Goal: Check status: Check status

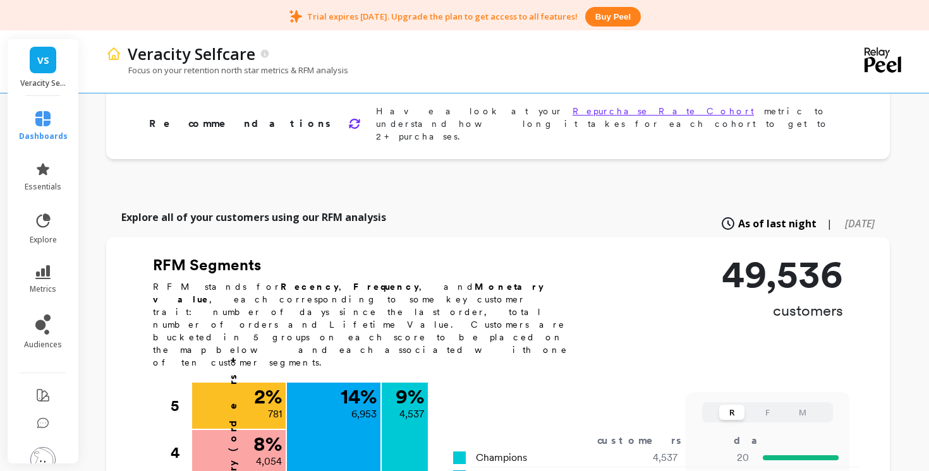
scroll to position [267, 0]
click at [845, 217] on span "[DATE]" at bounding box center [860, 224] width 30 height 14
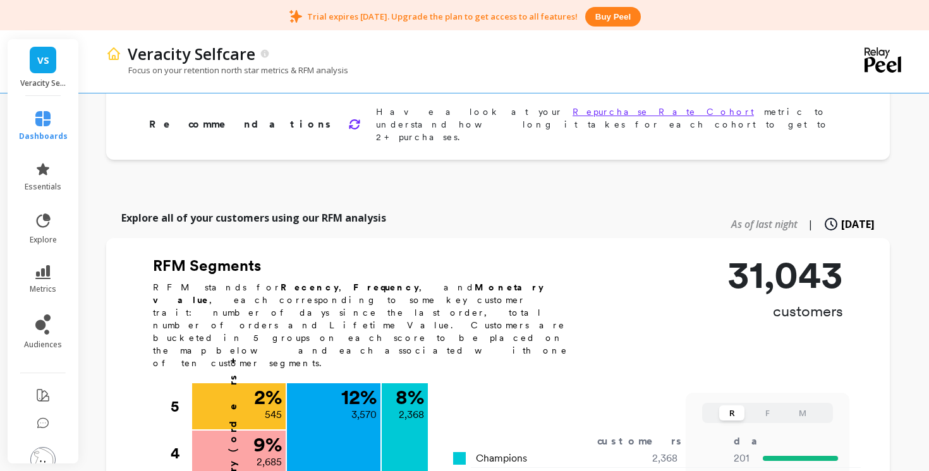
click at [732, 217] on span "As of last night" at bounding box center [764, 224] width 66 height 14
click at [738, 217] on span "As of last night" at bounding box center [777, 224] width 78 height 15
click at [812, 210] on div "As of last night | [DATE]" at bounding box center [797, 224] width 154 height 28
click at [845, 217] on span "[DATE]" at bounding box center [860, 224] width 30 height 14
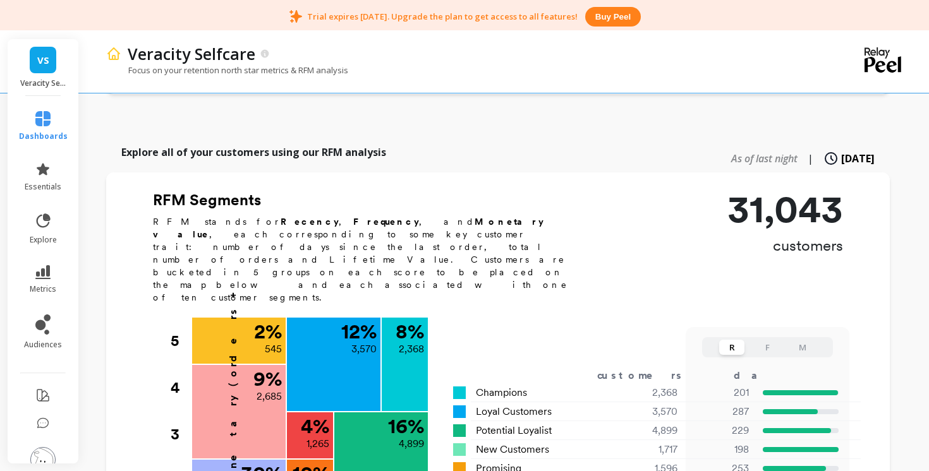
scroll to position [334, 0]
click at [769, 339] on button "F" at bounding box center [766, 346] width 25 height 15
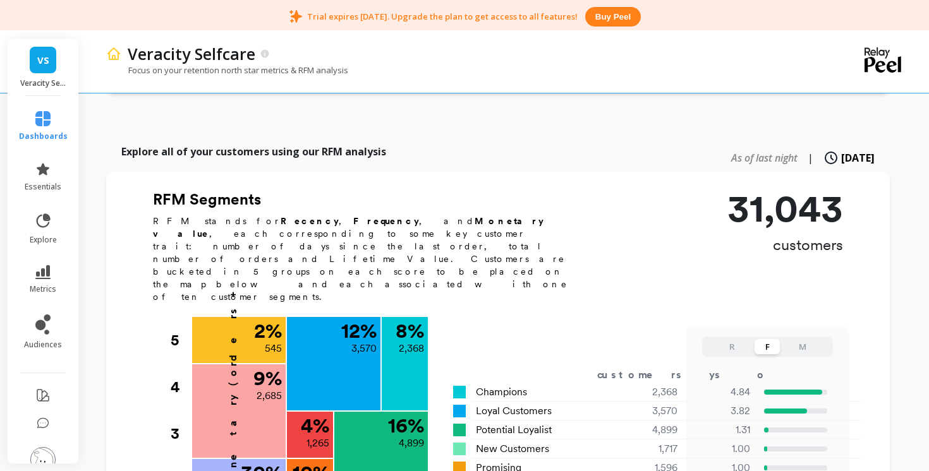
click at [735, 151] on span "As of last night" at bounding box center [764, 158] width 66 height 14
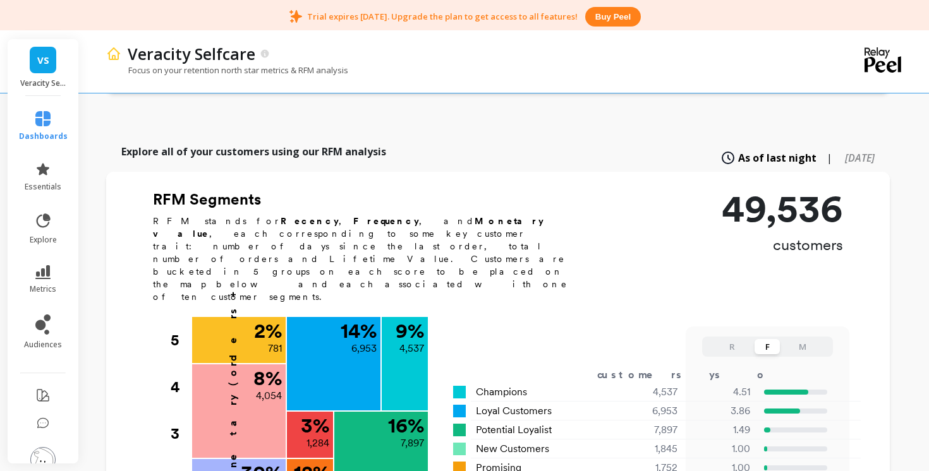
click at [826, 150] on span "|" at bounding box center [829, 157] width 6 height 15
click at [807, 144] on div "As of last night | [DATE]" at bounding box center [797, 158] width 154 height 28
click at [845, 151] on span "[DATE]" at bounding box center [860, 158] width 30 height 14
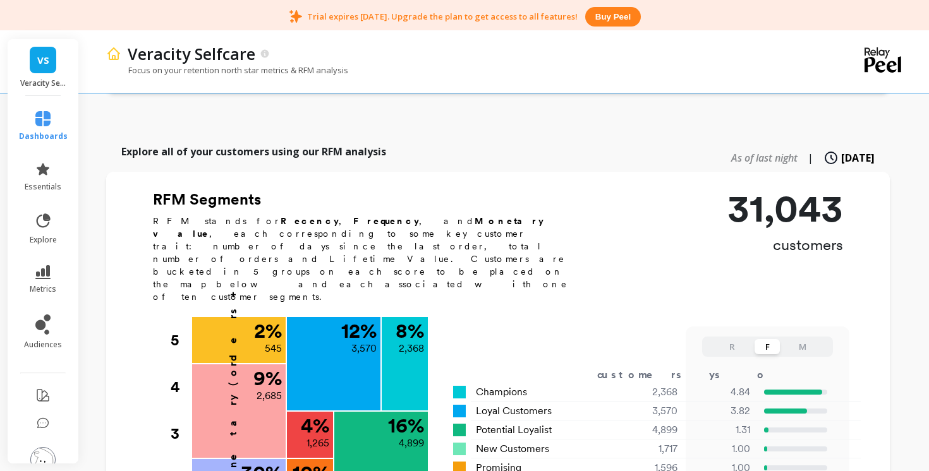
click at [795, 339] on button "M" at bounding box center [802, 346] width 25 height 15
click at [744, 151] on span "As of last night" at bounding box center [764, 158] width 66 height 14
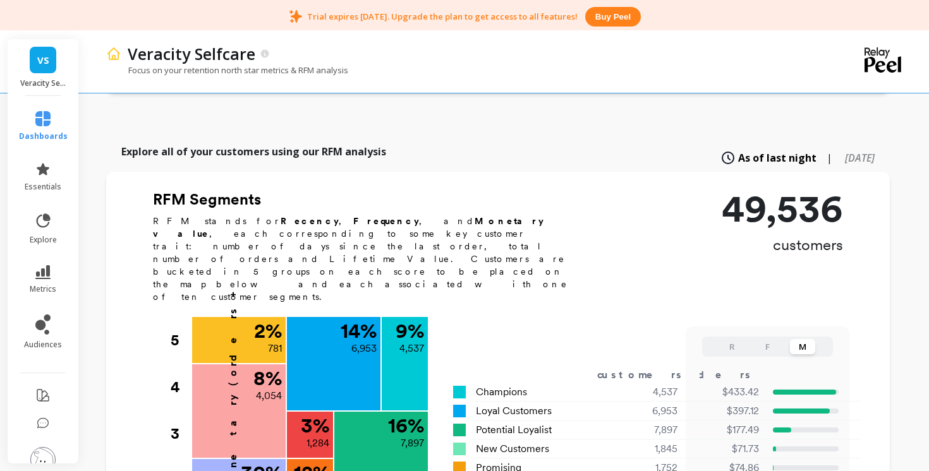
click at [770, 339] on button "F" at bounding box center [766, 346] width 25 height 15
click at [735, 339] on button "R" at bounding box center [731, 346] width 25 height 15
click at [845, 151] on span "[DATE]" at bounding box center [860, 158] width 30 height 14
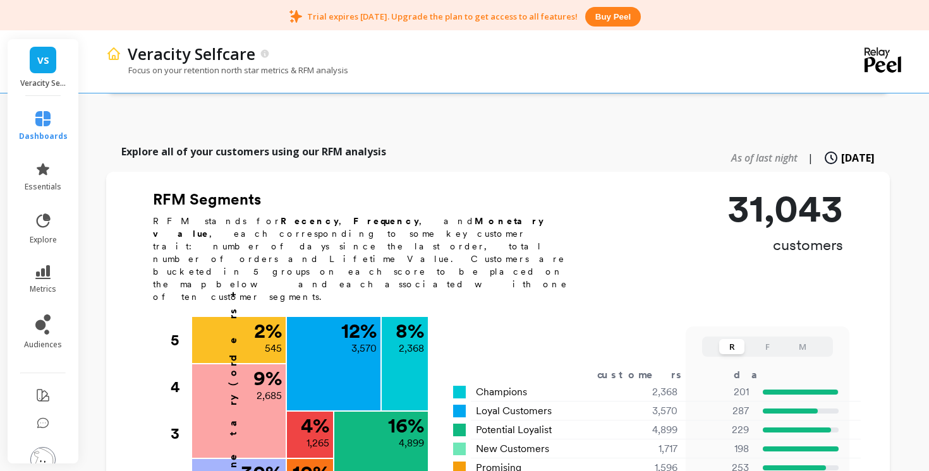
click at [742, 151] on span "As of last night" at bounding box center [764, 158] width 66 height 14
click at [811, 339] on button "M" at bounding box center [802, 346] width 25 height 15
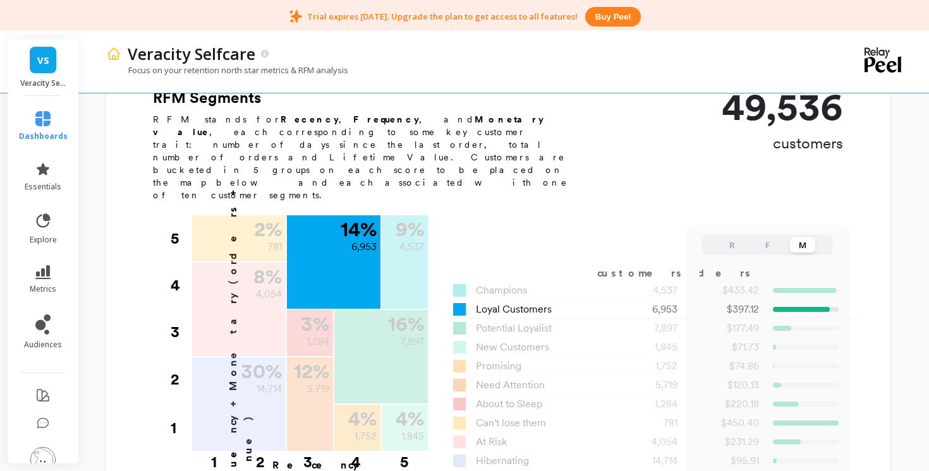
scroll to position [434, 0]
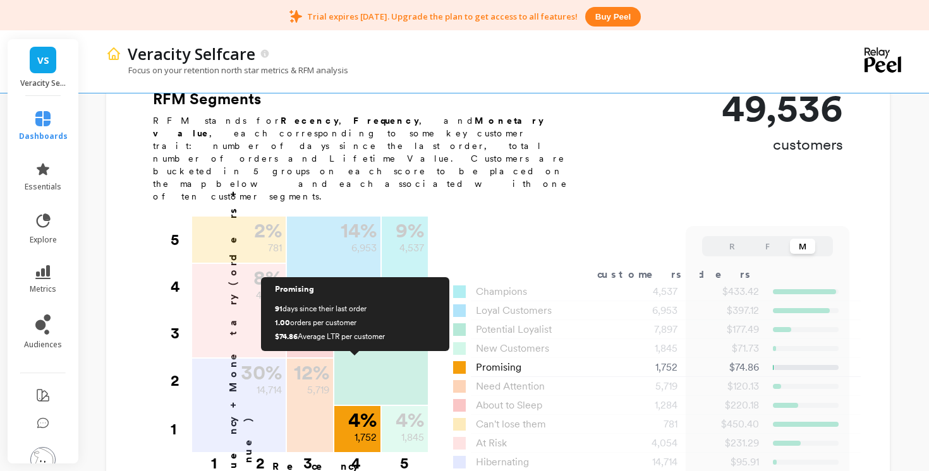
click at [356, 430] on p "1,752" at bounding box center [365, 437] width 22 height 15
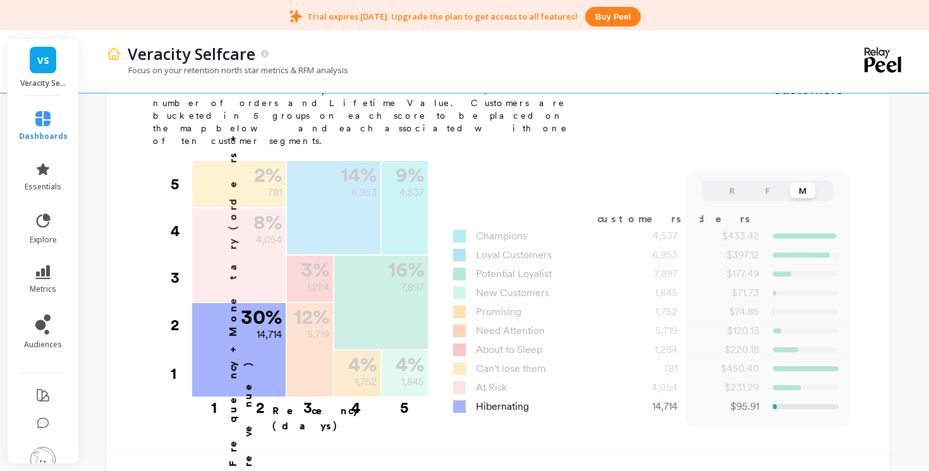
scroll to position [467, 0]
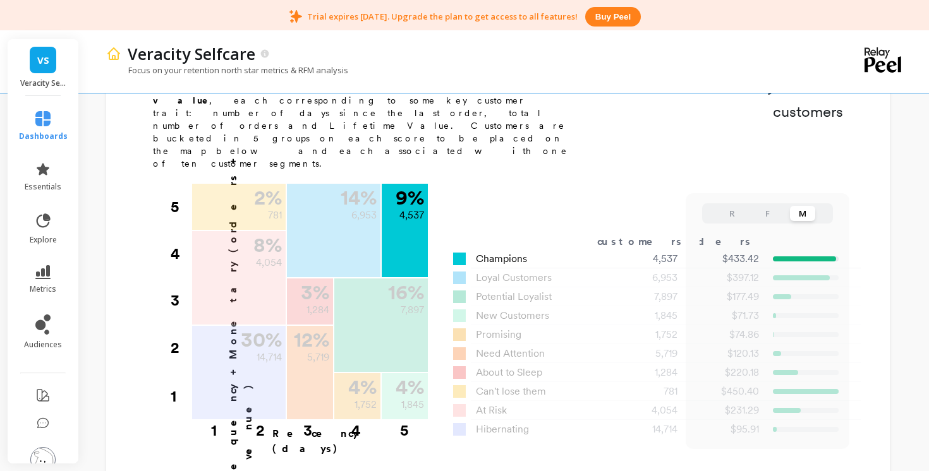
click at [508, 251] on span "Champions" at bounding box center [501, 258] width 51 height 15
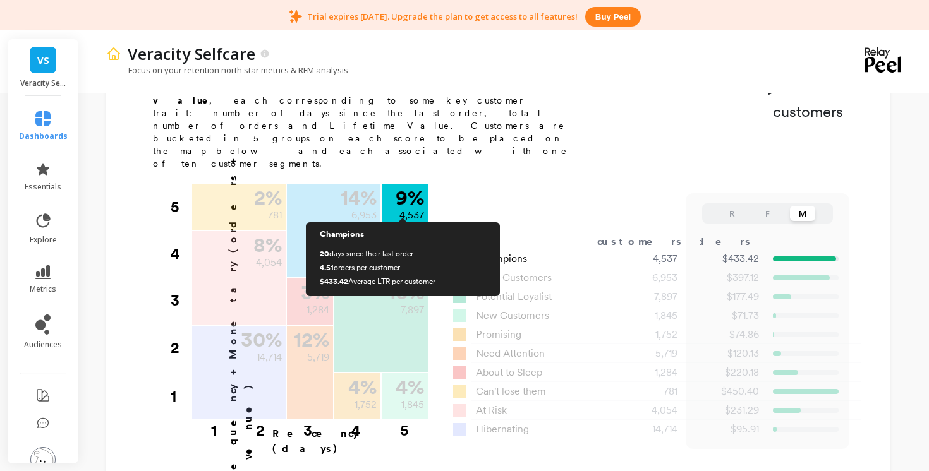
click at [410, 184] on div "9 % 4,537" at bounding box center [405, 230] width 46 height 93
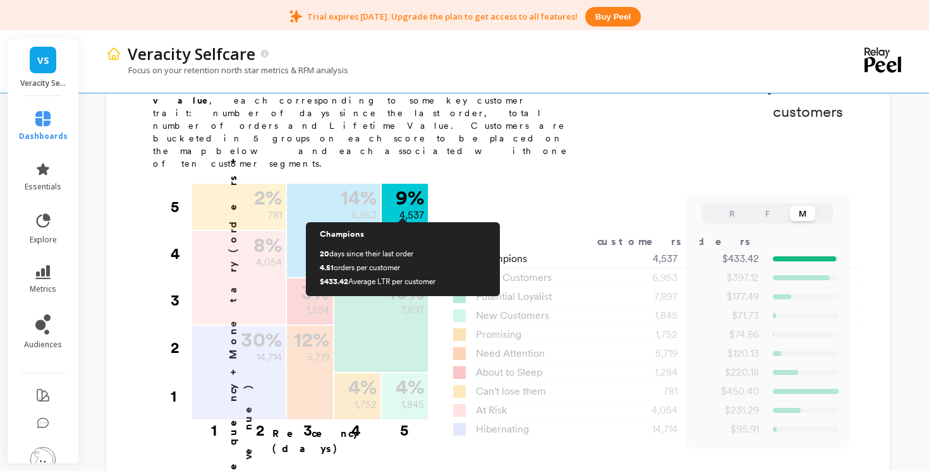
click at [410, 184] on div "9 % 4,537" at bounding box center [405, 230] width 46 height 93
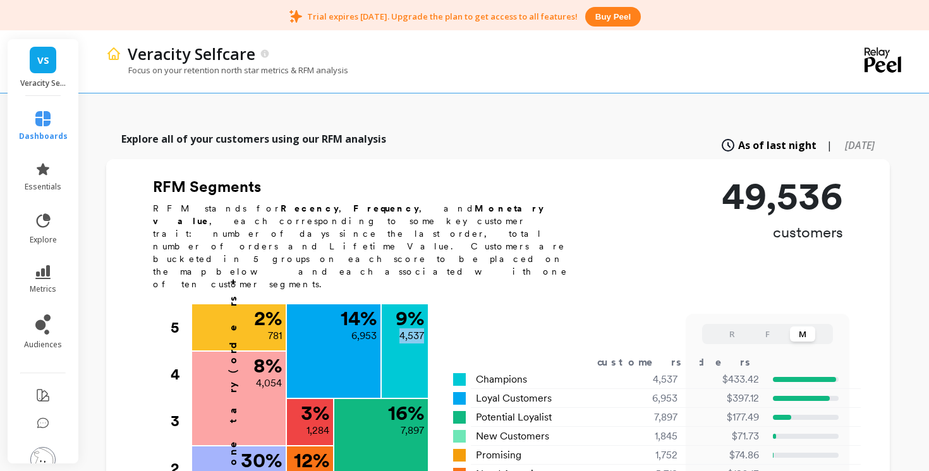
scroll to position [348, 0]
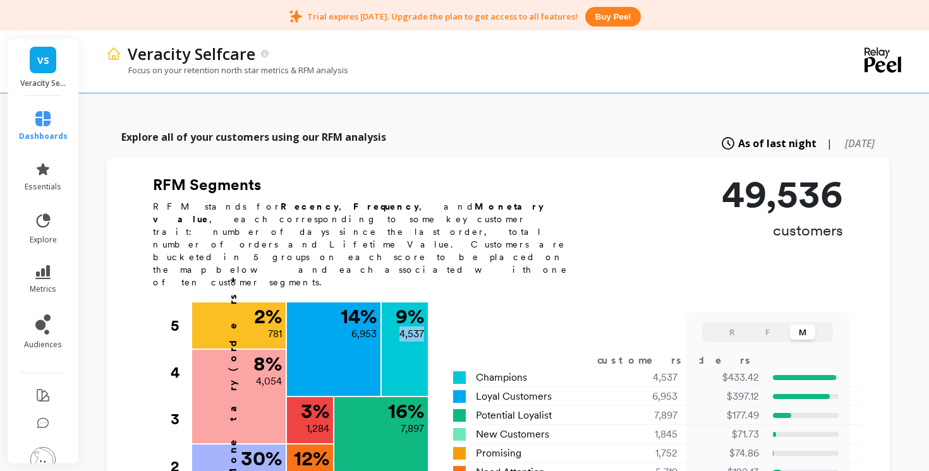
click at [845, 136] on span "[DATE]" at bounding box center [860, 143] width 30 height 14
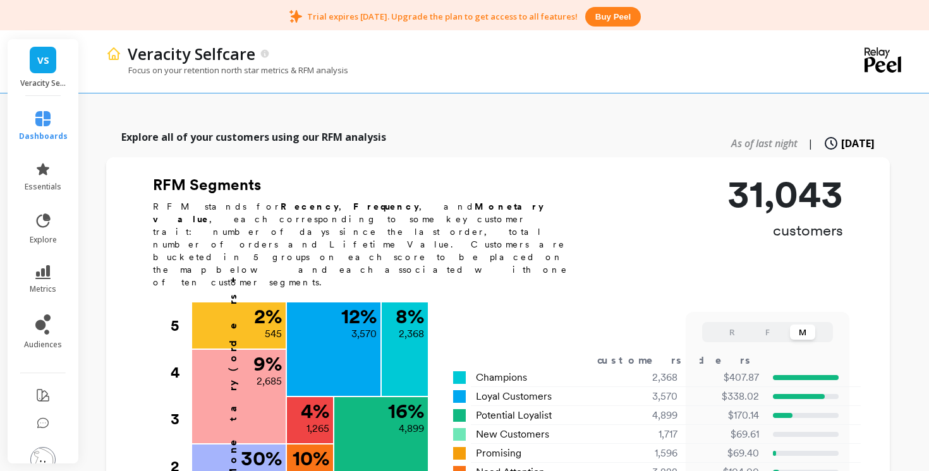
click at [781, 130] on div "As of last night | [DATE]" at bounding box center [801, 144] width 146 height 28
click at [750, 136] on span "As of last night" at bounding box center [764, 143] width 66 height 14
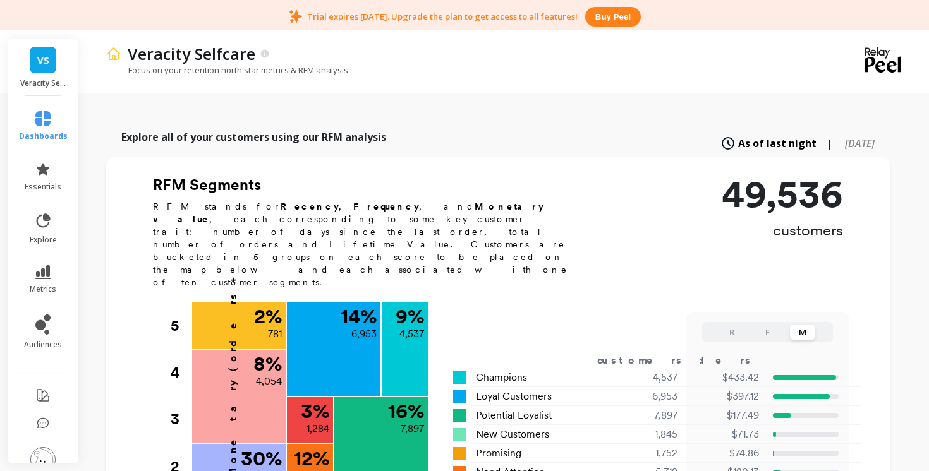
click at [874, 136] on span "[DATE]" at bounding box center [860, 143] width 30 height 14
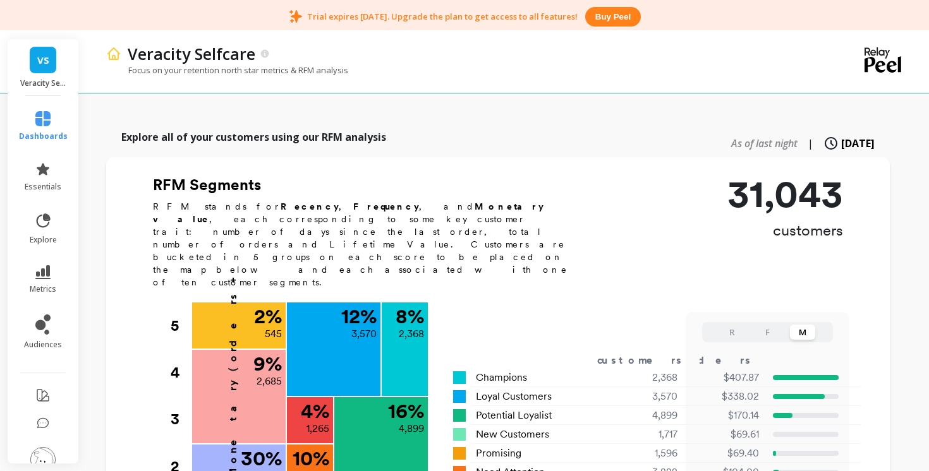
click at [748, 136] on span "As of last night" at bounding box center [764, 143] width 66 height 14
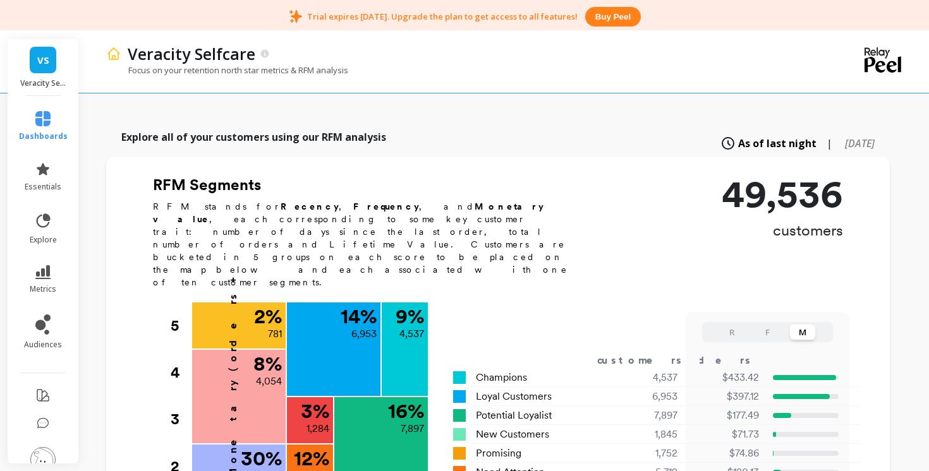
click at [845, 136] on span "[DATE]" at bounding box center [860, 143] width 30 height 14
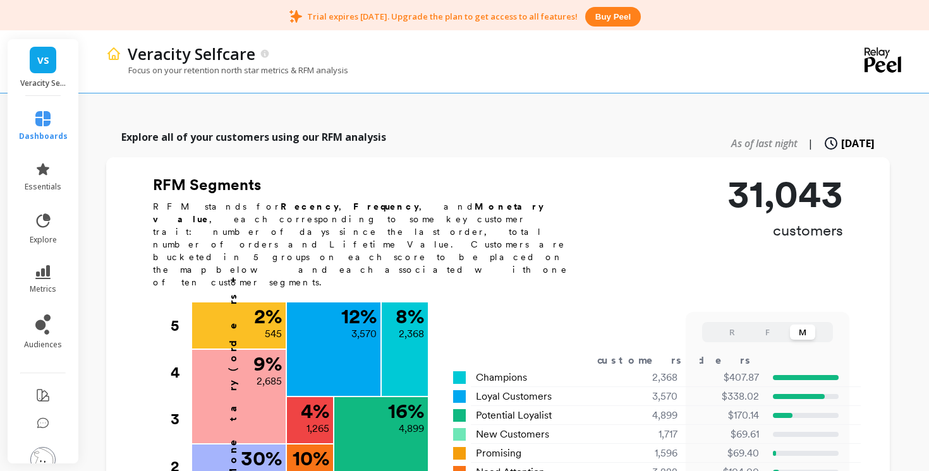
click at [732, 136] on span "As of last night" at bounding box center [764, 143] width 66 height 14
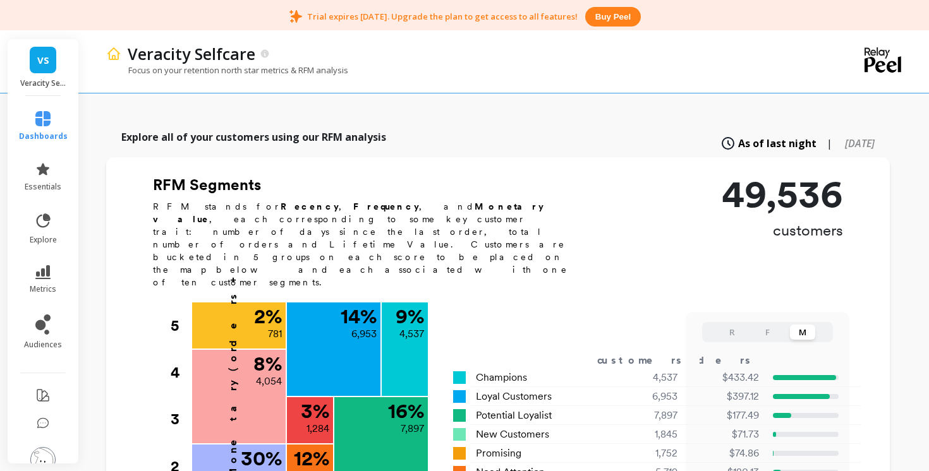
click at [845, 136] on span "[DATE]" at bounding box center [860, 143] width 30 height 14
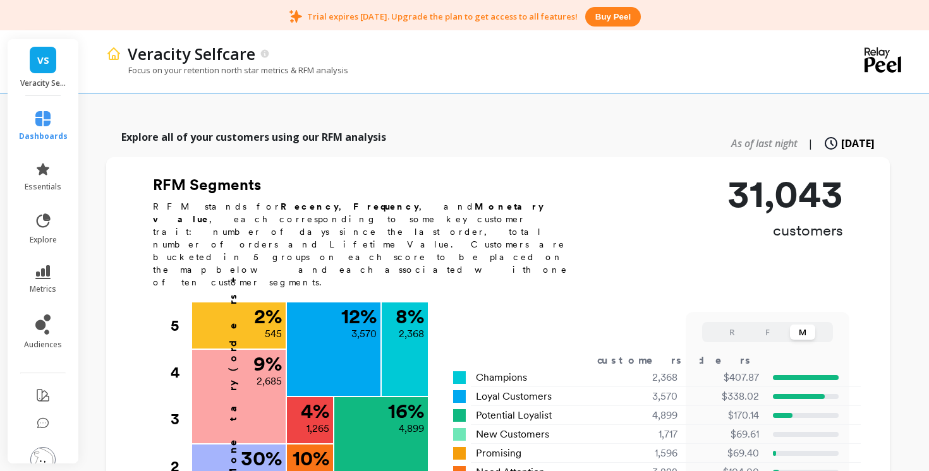
click at [747, 136] on span "As of last night" at bounding box center [764, 143] width 66 height 14
type input "4537"
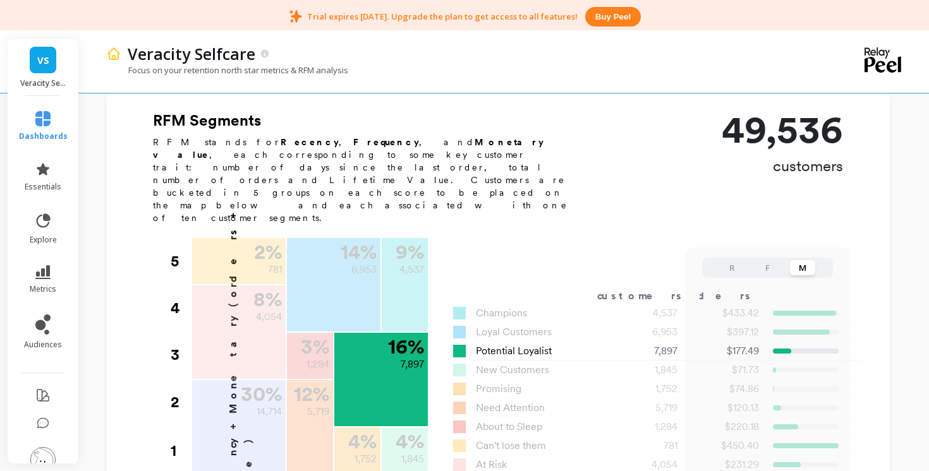
scroll to position [422, 0]
